Goal: Navigation & Orientation: Go to known website

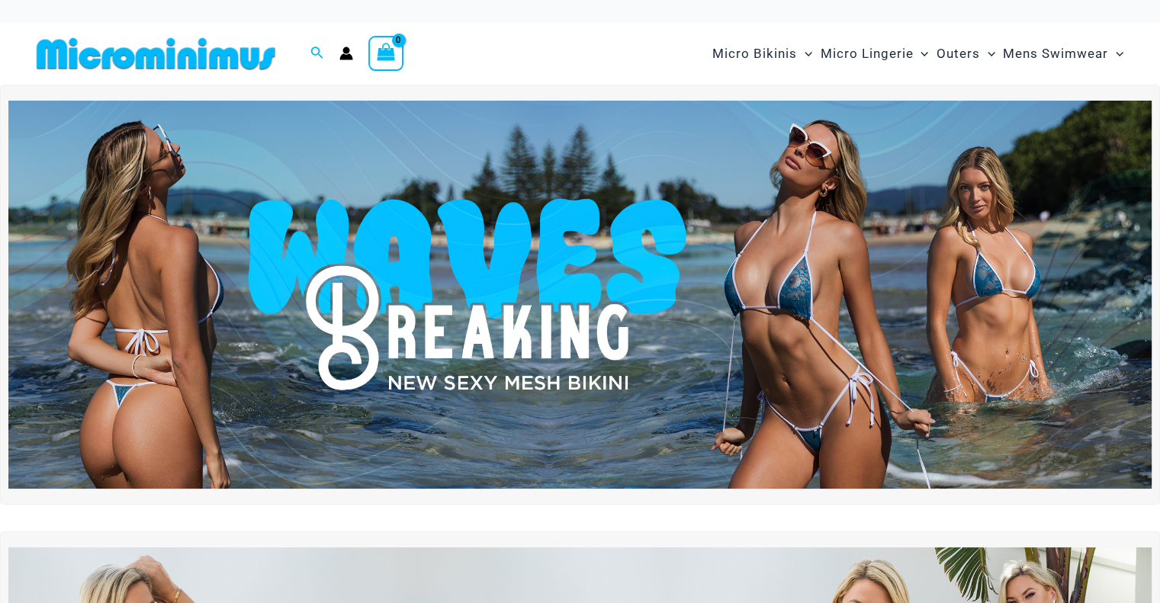
click at [580, 65] on div "Micro Bikinis Menu Toggle Sexy Bikini Sets Bikini Tops Bikini Bottoms Menu Togg…" at bounding box center [846, 54] width 567 height 62
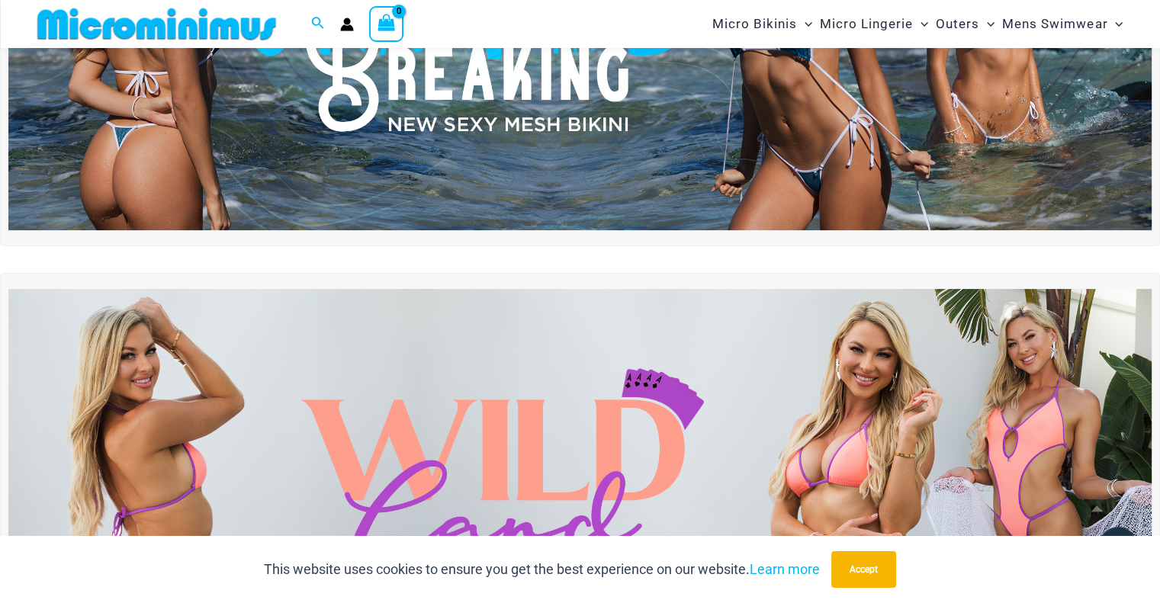
scroll to position [191, 0]
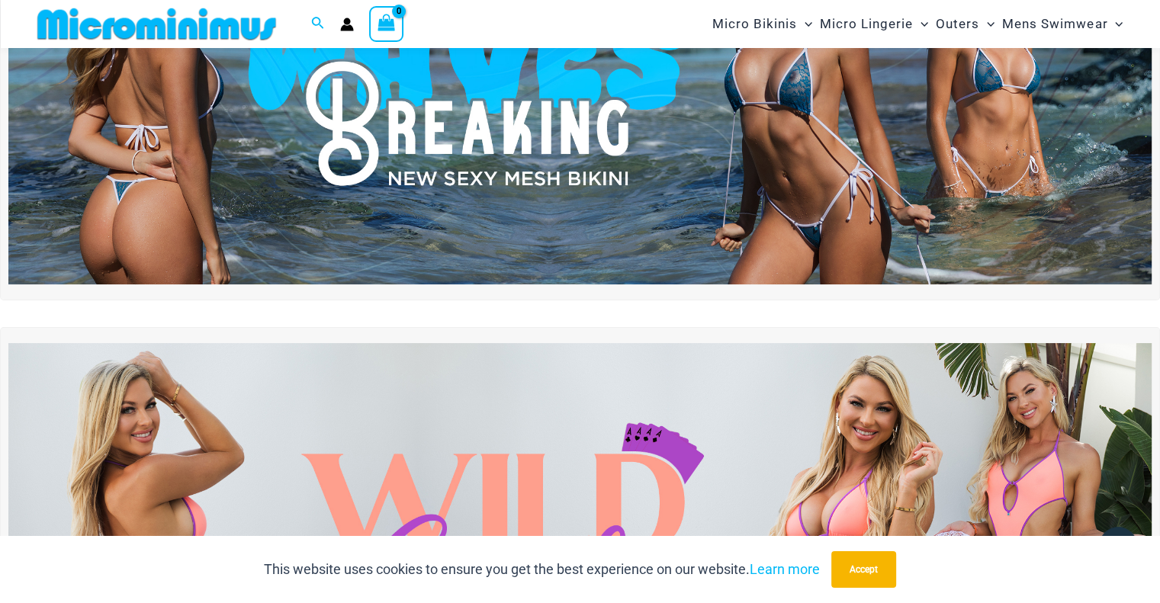
click at [699, 163] on img at bounding box center [579, 90] width 1143 height 388
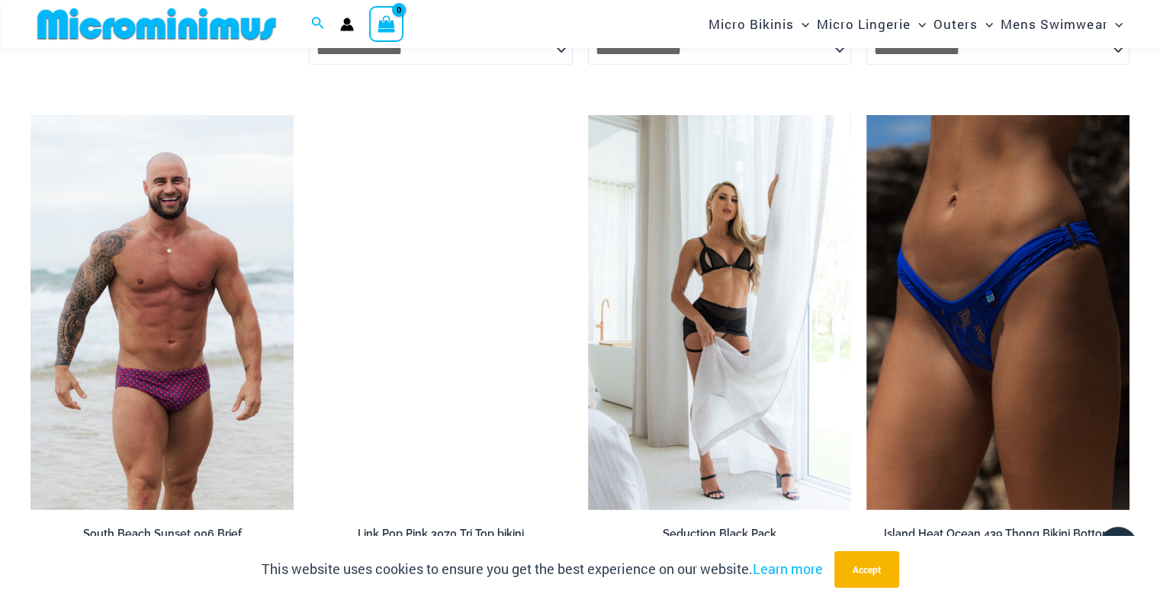
scroll to position [4675, 0]
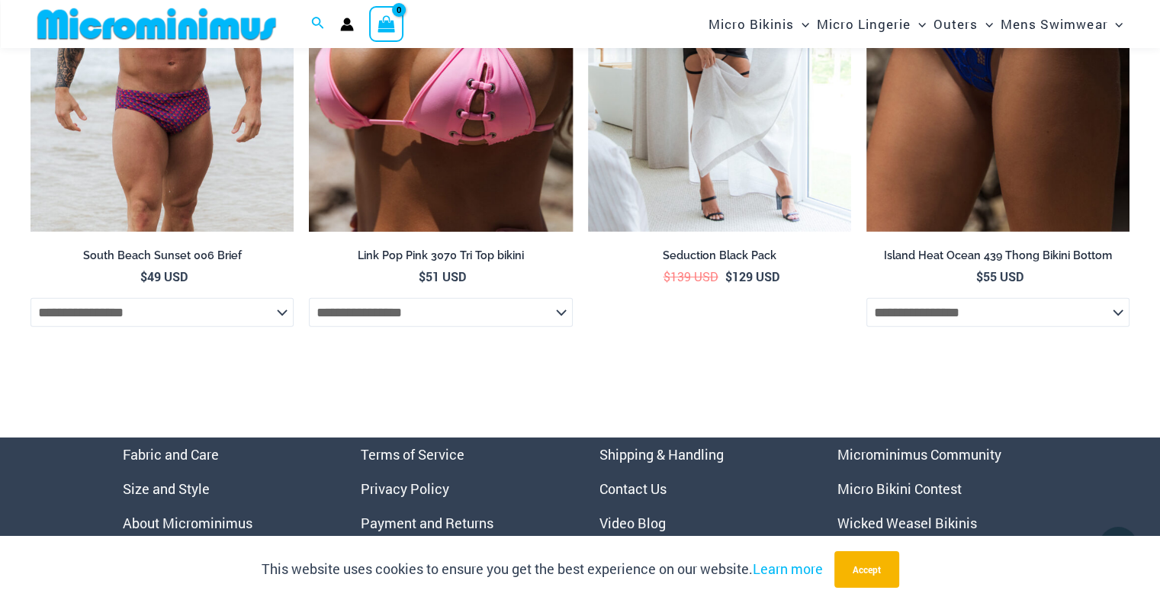
click at [963, 532] on link "Wicked Weasel Bikinis" at bounding box center [907, 523] width 140 height 18
